Goal: Navigation & Orientation: Find specific page/section

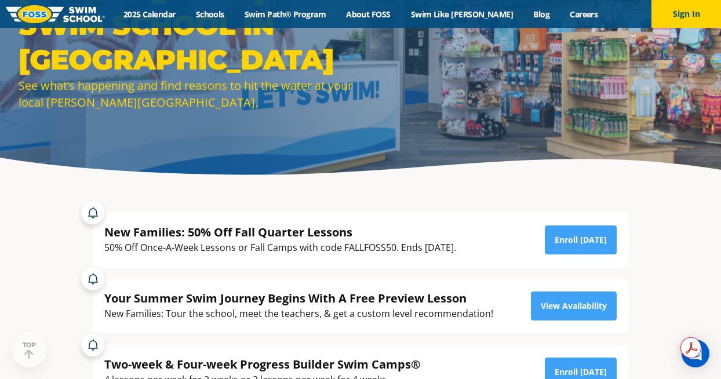
scroll to position [84, 0]
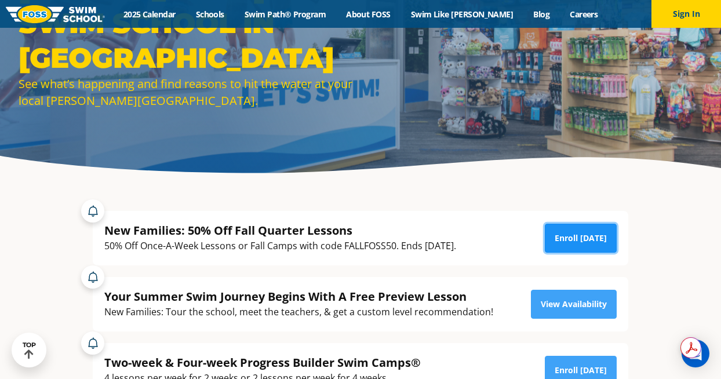
click at [574, 239] on link "Enroll [DATE]" at bounding box center [580, 238] width 72 height 29
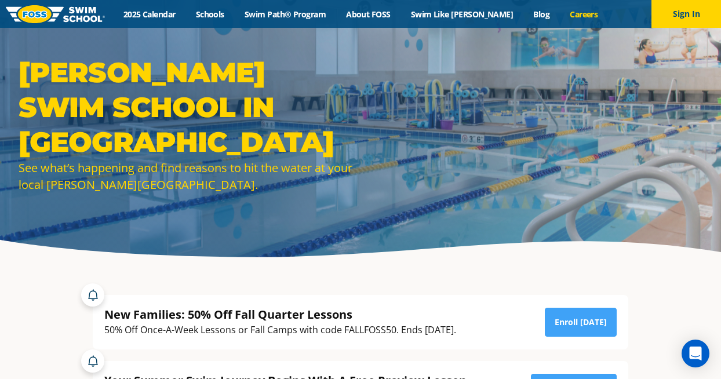
click at [569, 16] on link "Careers" at bounding box center [583, 14] width 48 height 11
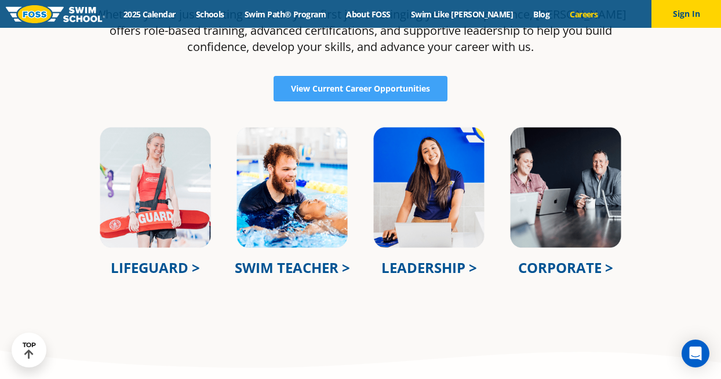
scroll to position [372, 0]
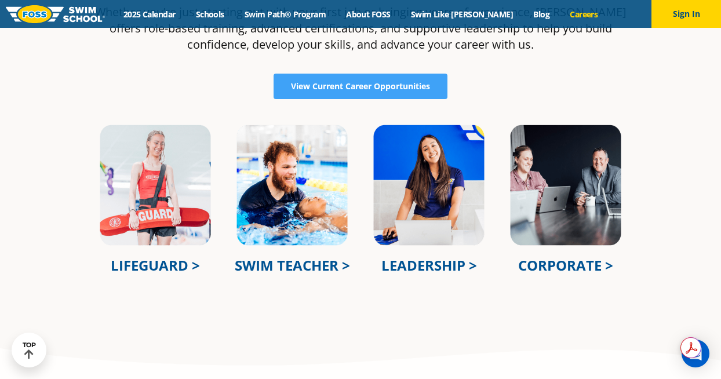
click at [545, 266] on link "CORPORATE >" at bounding box center [565, 264] width 95 height 19
